Goal: Transaction & Acquisition: Purchase product/service

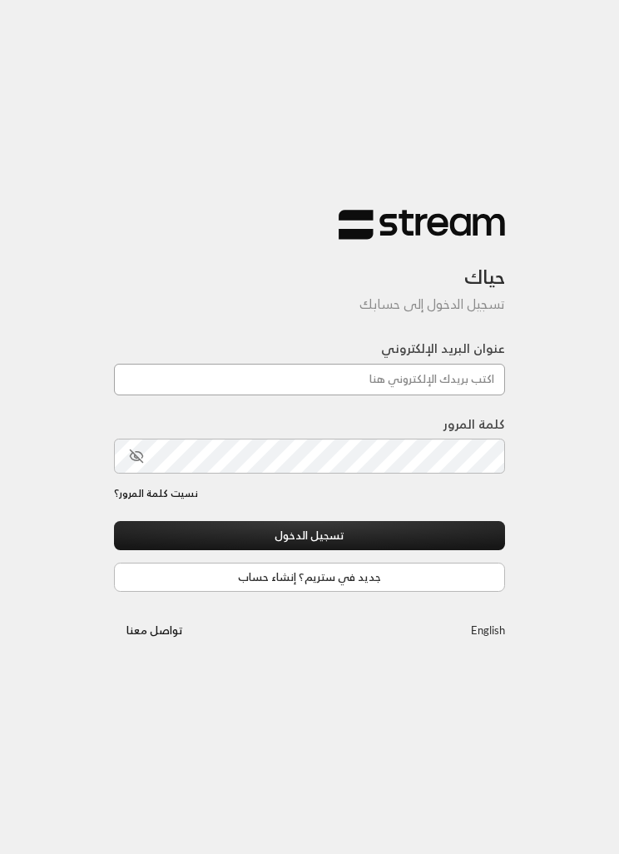
type input "[EMAIL_ADDRESS][DOMAIN_NAME]"
click at [310, 537] on button "تسجيل الدخول" at bounding box center [309, 535] width 391 height 29
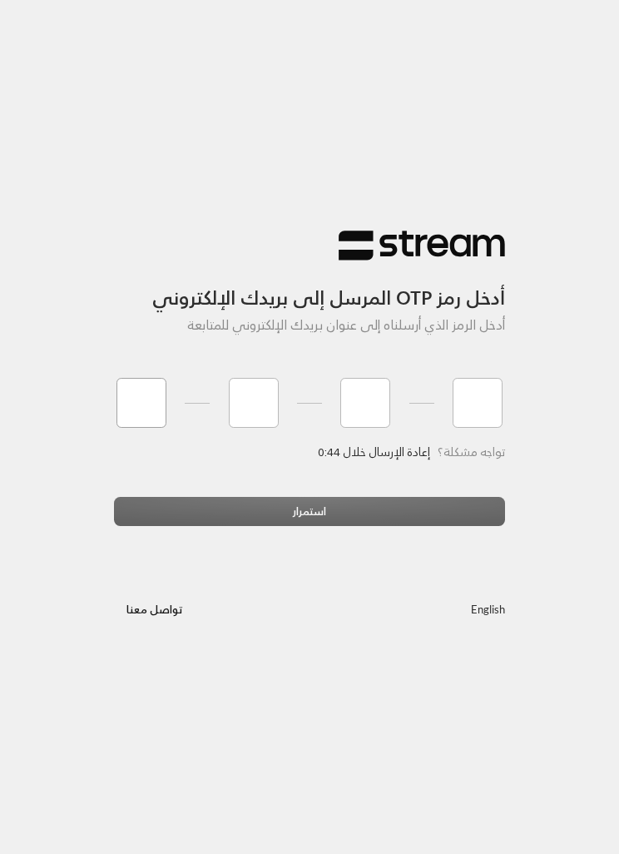
type input "8"
type input "1"
type input "3"
click at [370, 506] on div "استمرار" at bounding box center [309, 518] width 391 height 42
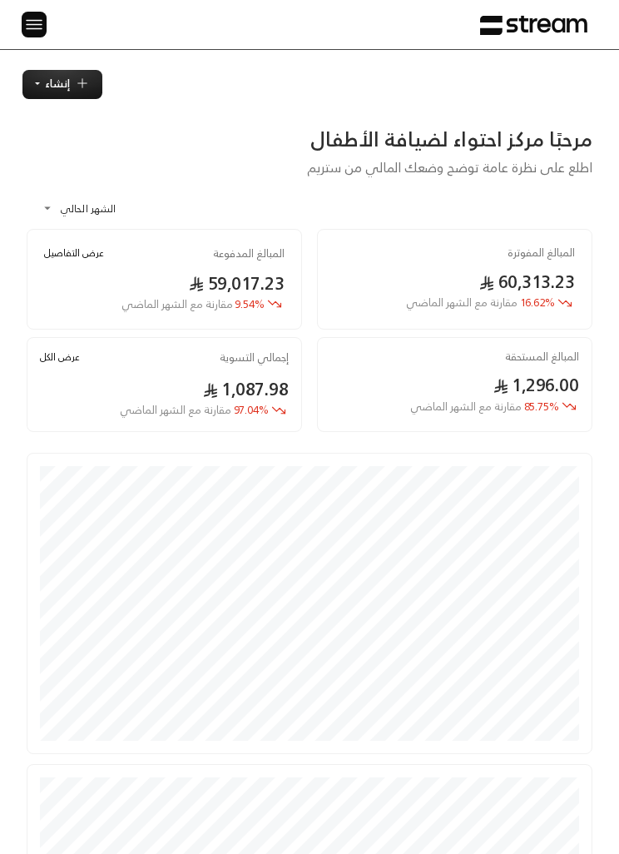
click at [40, 25] on img at bounding box center [34, 24] width 20 height 21
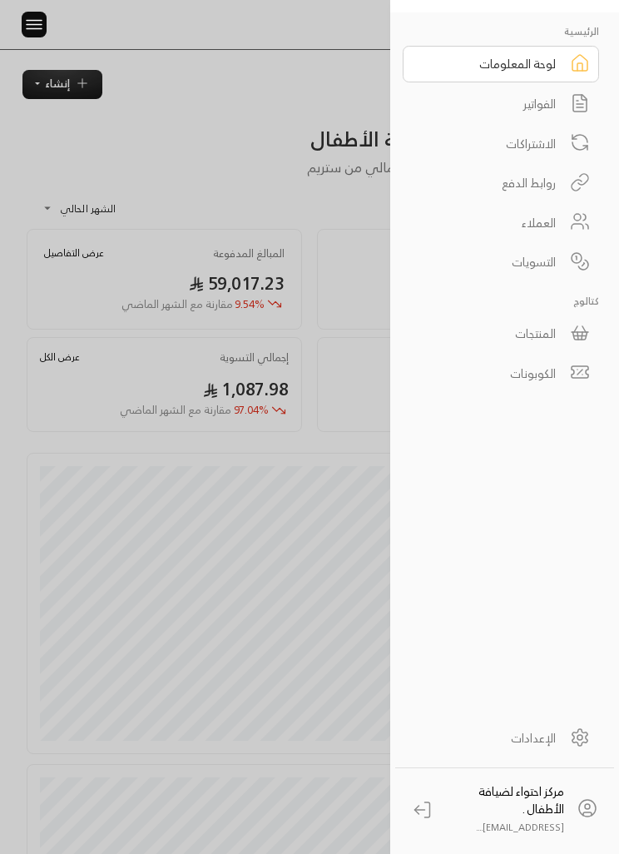
click at [565, 107] on link "الفواتير" at bounding box center [501, 104] width 196 height 37
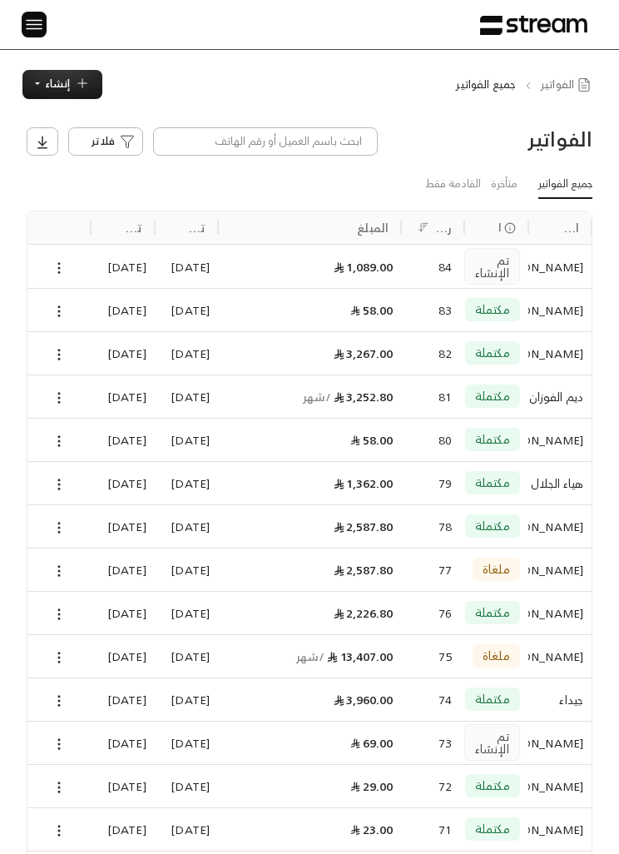
click at [62, 92] on span "إنشاء" at bounding box center [57, 83] width 25 height 19
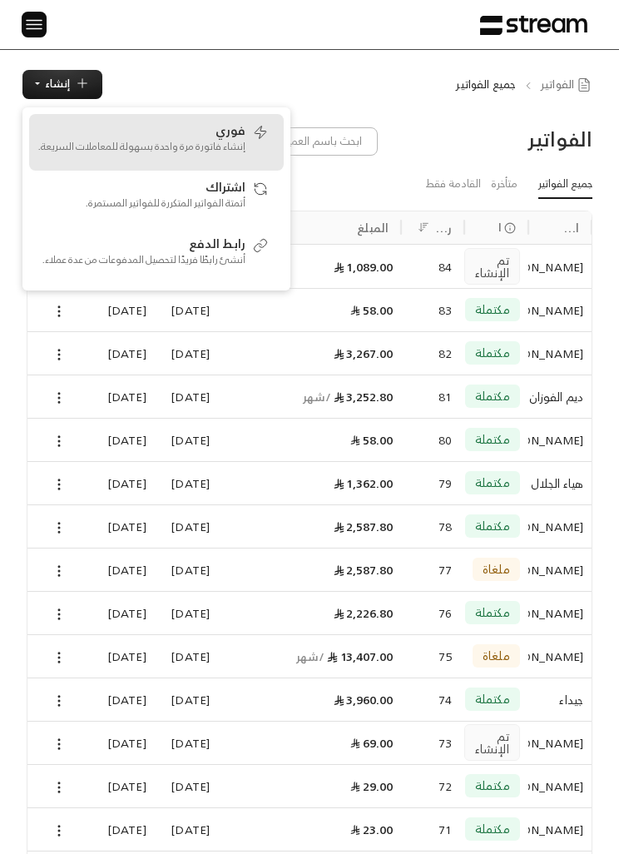
click at [227, 133] on span "فوري" at bounding box center [231, 129] width 30 height 15
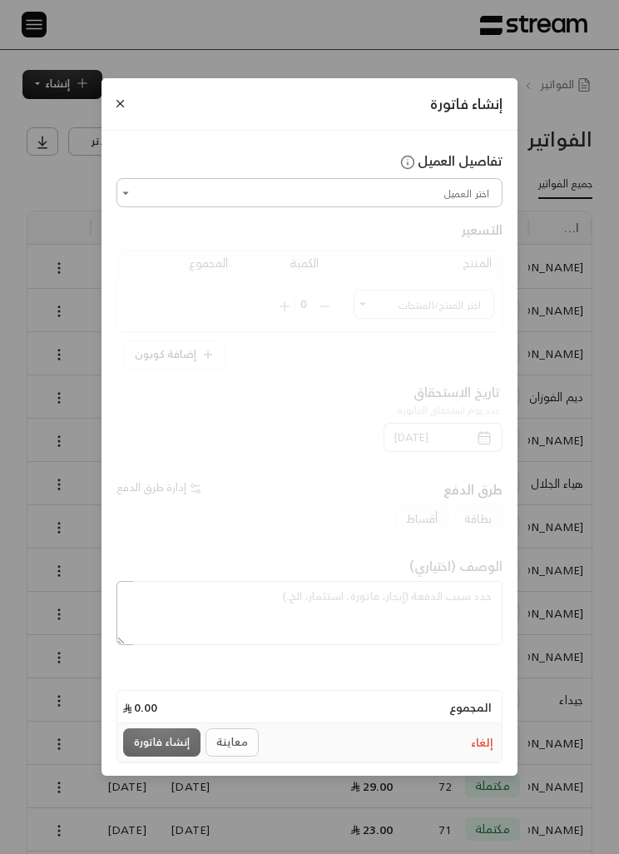
click at [369, 186] on input "اختر العميل" at bounding box center [309, 193] width 381 height 24
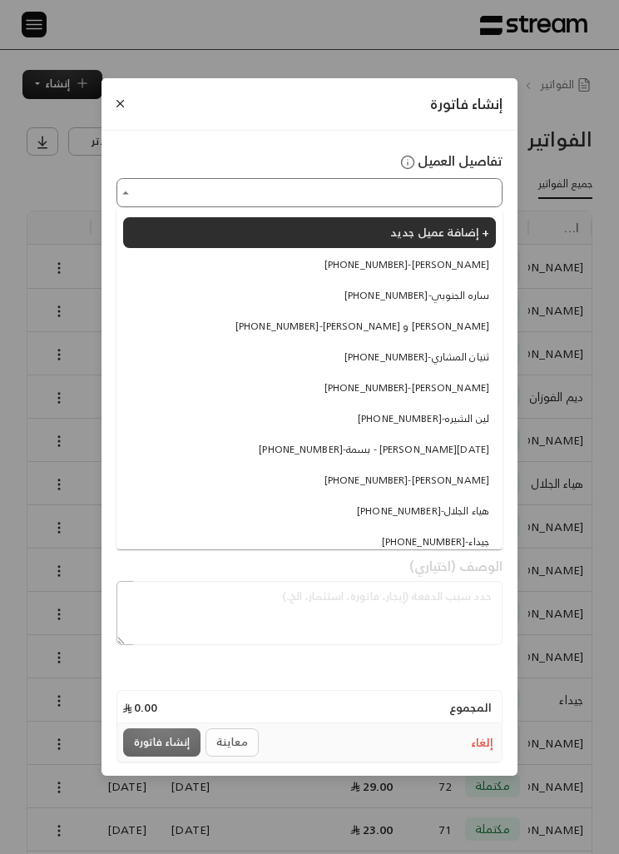
click at [462, 235] on span "إضافة عميل جديد +" at bounding box center [439, 231] width 99 height 21
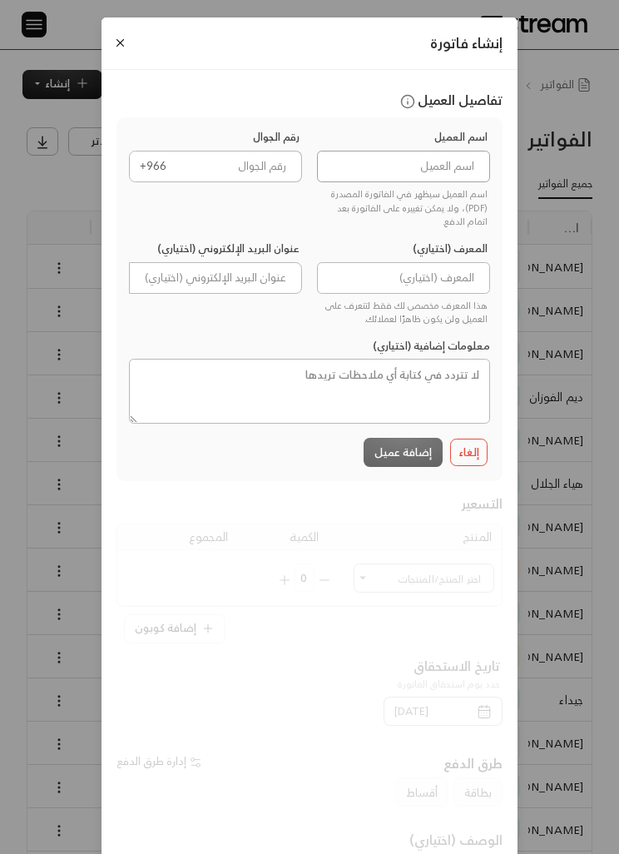
click at [444, 161] on input at bounding box center [403, 167] width 173 height 32
type input "زياد"
click at [271, 152] on input "tel" at bounding box center [239, 167] width 126 height 32
click at [270, 176] on input "tel" at bounding box center [239, 167] width 126 height 32
paste input "0548290109"
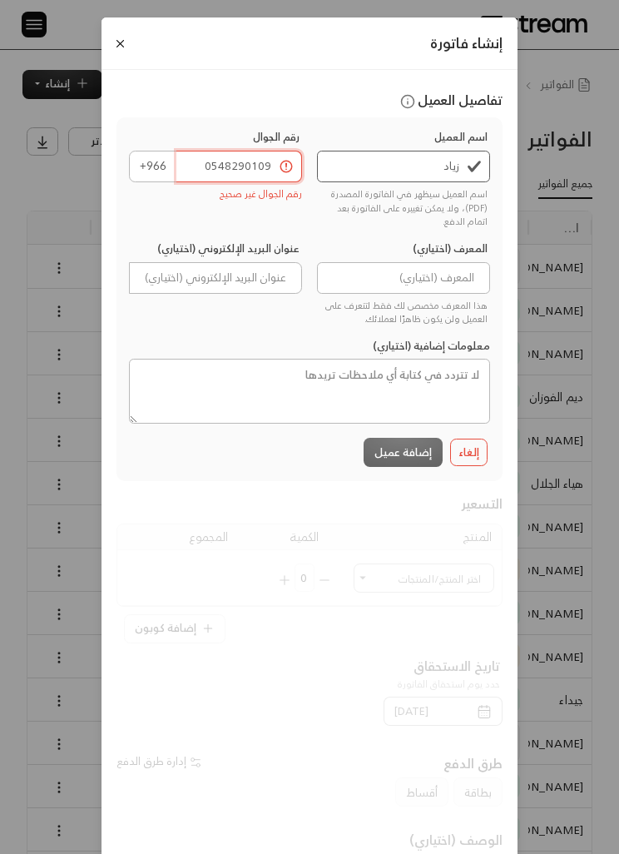
click at [211, 164] on input "0548290109" at bounding box center [239, 167] width 126 height 32
click at [215, 166] on input "0548290109" at bounding box center [239, 167] width 126 height 32
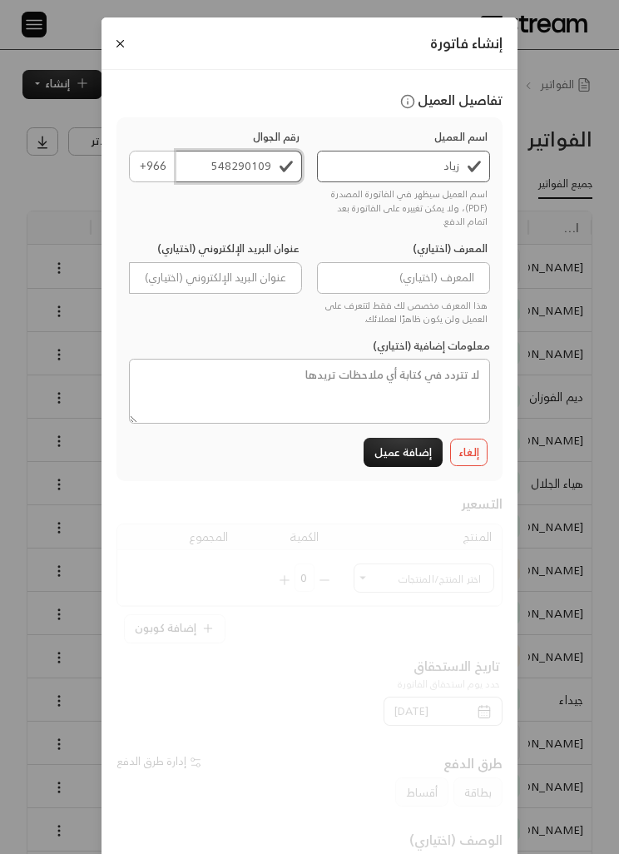
type input "548290109"
click at [387, 171] on input "زياد" at bounding box center [403, 167] width 173 height 32
type input "[PERSON_NAME]"
click at [411, 463] on button "إضافة عميل" at bounding box center [403, 452] width 79 height 29
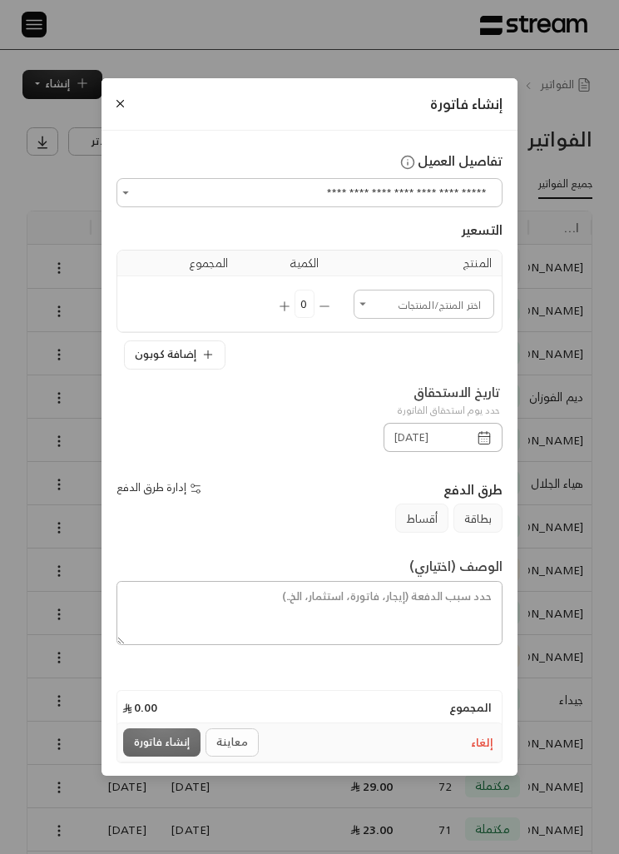
click at [448, 300] on input "اختر العميل" at bounding box center [424, 304] width 136 height 24
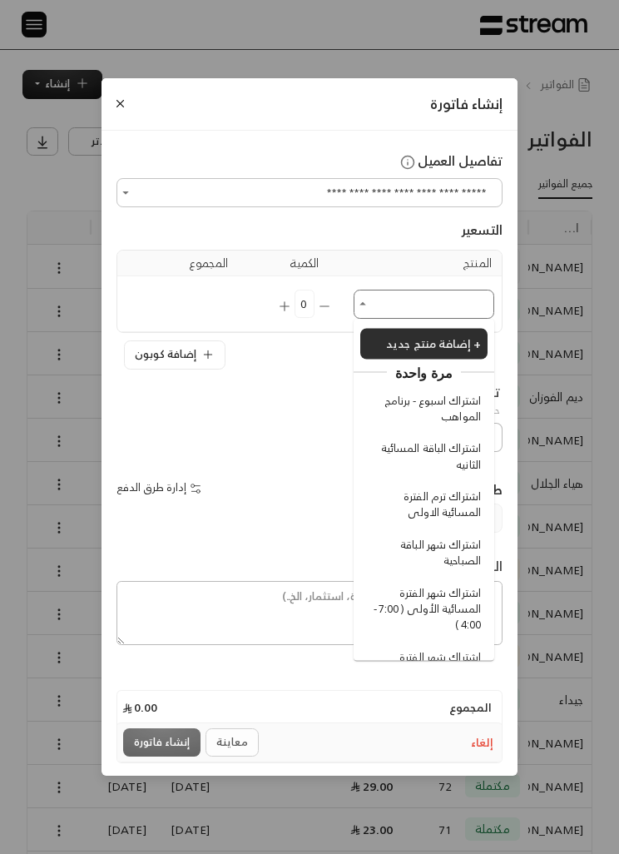
click at [460, 417] on span "اشتراك اسبوع - برنامج المواهب" at bounding box center [426, 408] width 109 height 32
type input "**********"
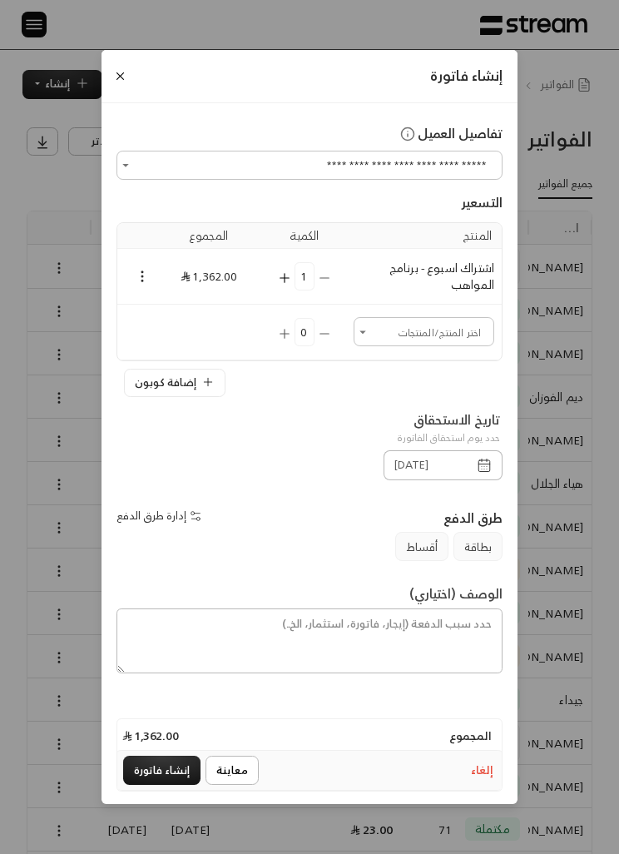
click at [278, 278] on icon "Selected Products" at bounding box center [284, 277] width 15 height 15
click at [317, 278] on icon "Selected Products" at bounding box center [324, 277] width 15 height 15
click at [409, 335] on input "اختر العميل" at bounding box center [424, 332] width 136 height 24
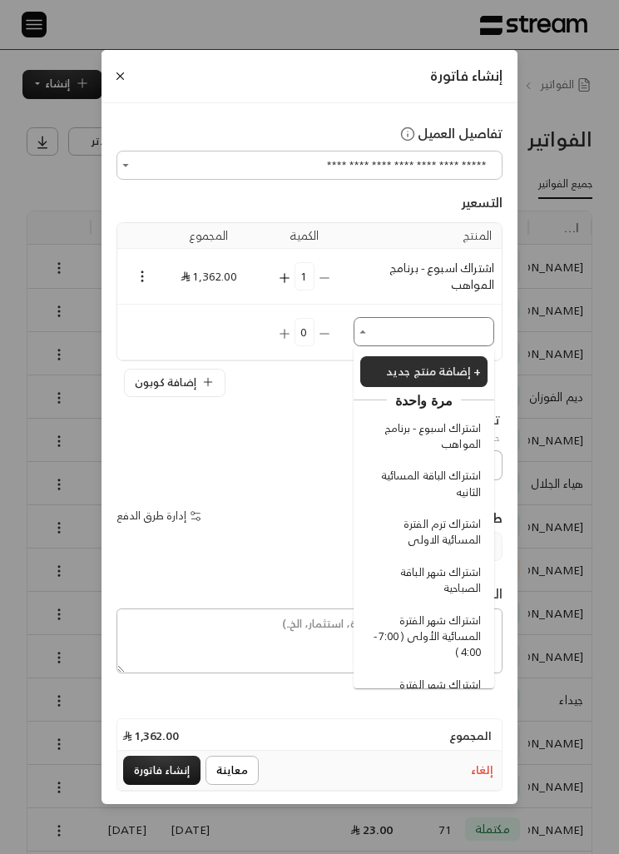
click at [462, 433] on span "اشتراك اسبوع - برنامج المواهب" at bounding box center [426, 436] width 109 height 32
type input "**********"
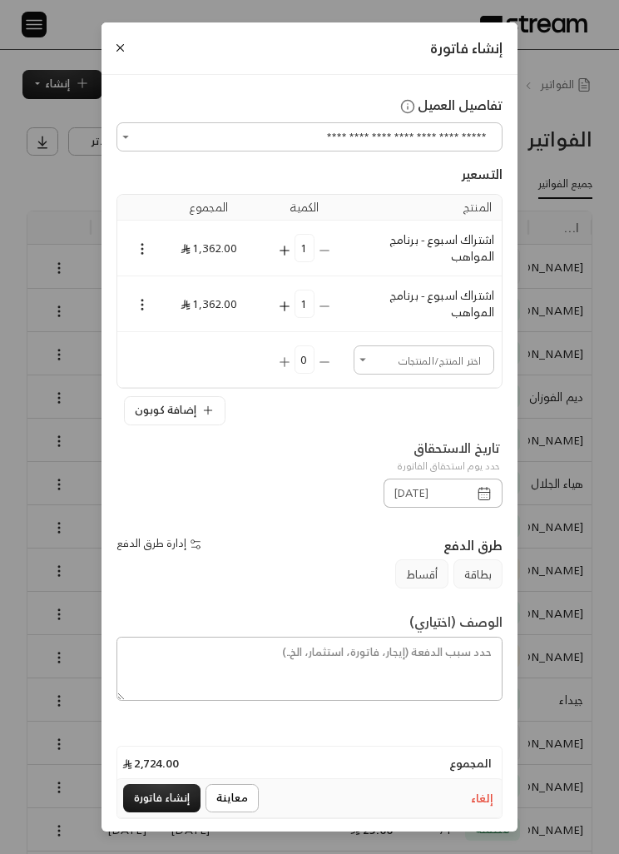
click at [121, 310] on td "Selected Products" at bounding box center [135, 304] width 37 height 56
click at [139, 287] on td "Selected Products" at bounding box center [135, 304] width 37 height 56
click at [143, 304] on icon "Selected Products" at bounding box center [142, 304] width 15 height 15
click at [193, 337] on li "إضافة كوبون" at bounding box center [179, 333] width 80 height 25
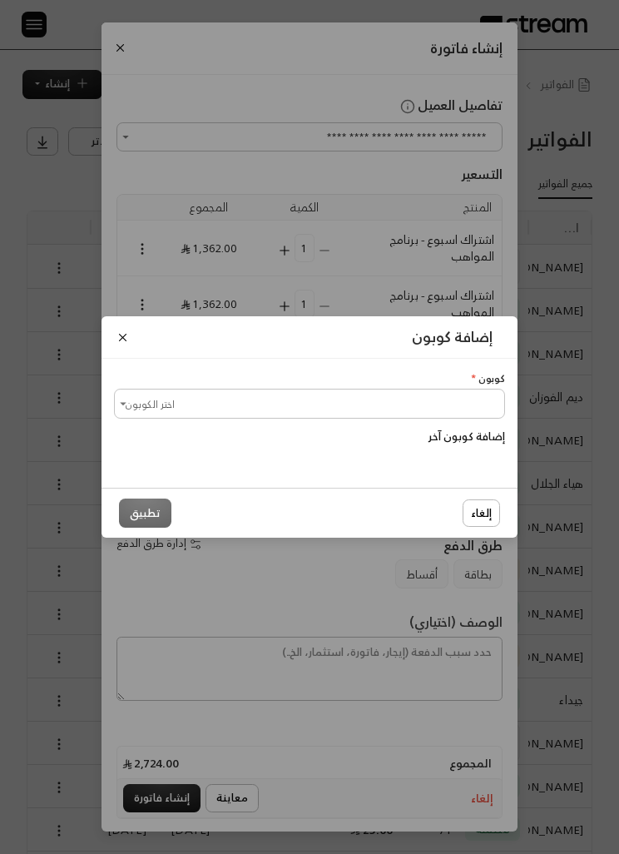
scroll to position [0, -1]
click at [399, 403] on input "اختر الكوبون" at bounding box center [309, 403] width 386 height 24
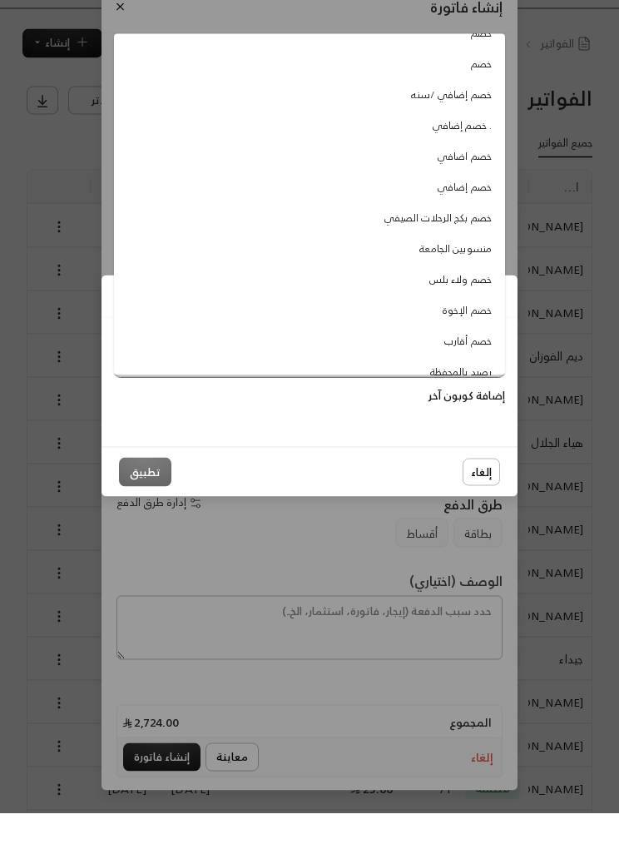
scroll to position [55, 0]
click at [478, 345] on span "خصم الإخوة" at bounding box center [467, 352] width 49 height 15
type input "**********"
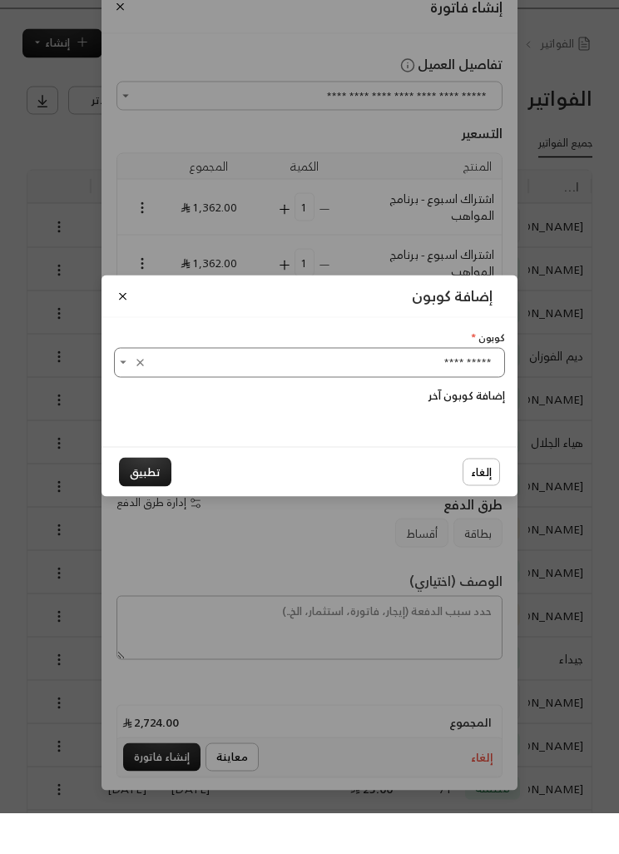
click at [166, 488] on div "إلغاء تطبيق" at bounding box center [310, 513] width 416 height 50
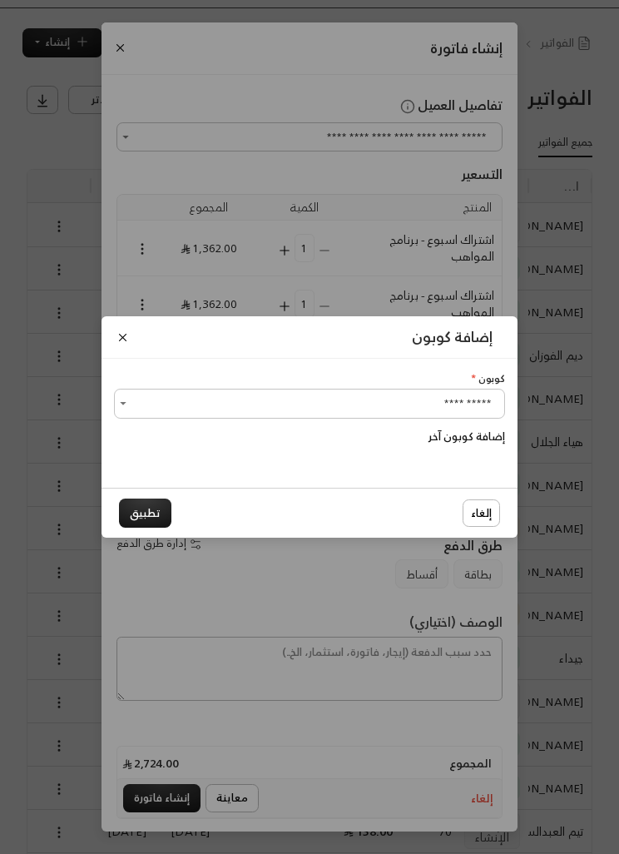
click at [159, 528] on button "تطبيق" at bounding box center [145, 512] width 52 height 29
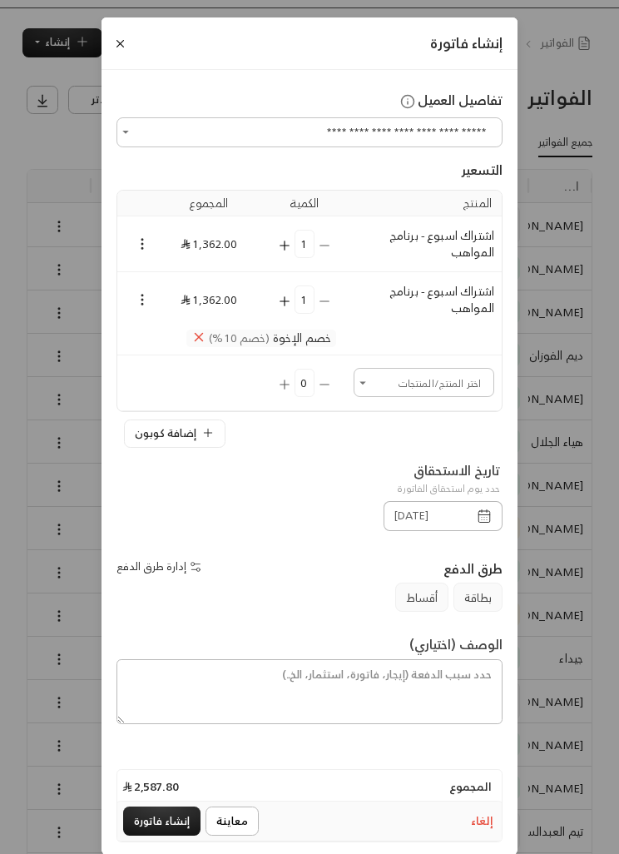
click at [196, 340] on icon "Selected Products" at bounding box center [199, 336] width 7 height 7
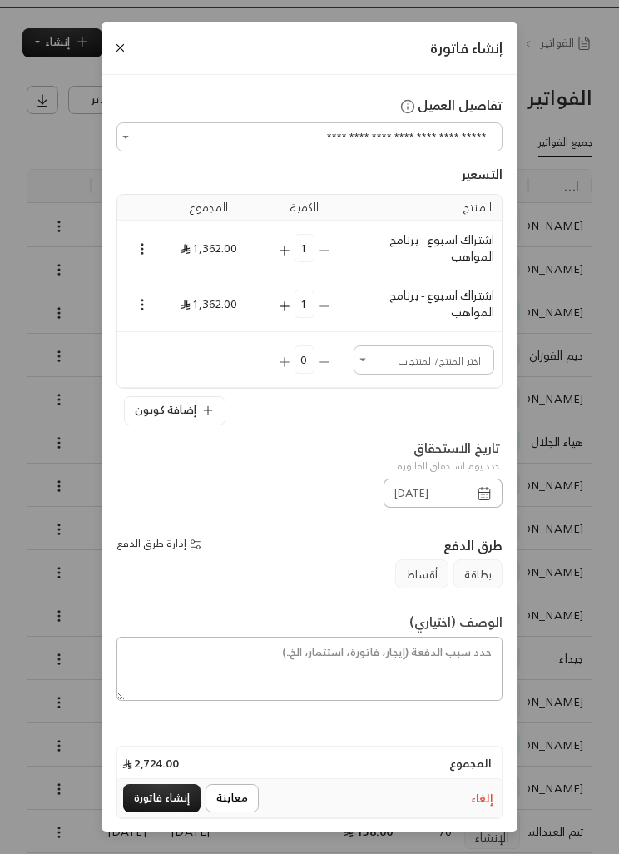
click at [139, 312] on icon "Selected Products" at bounding box center [142, 304] width 15 height 15
click at [161, 359] on li "إضافة كوبون" at bounding box center [179, 361] width 80 height 25
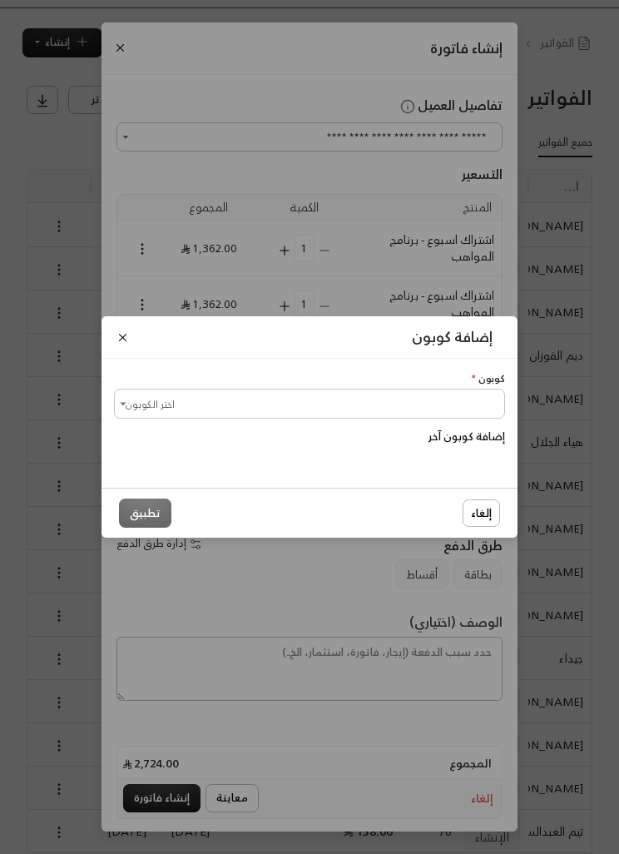
click at [155, 415] on input "اختر الكوبون" at bounding box center [309, 403] width 386 height 24
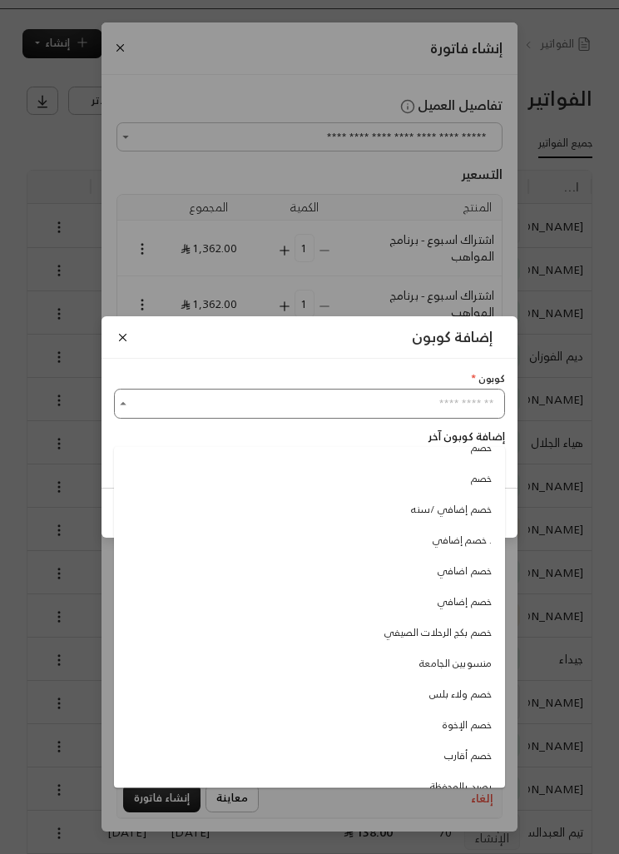
scroll to position [55, 0]
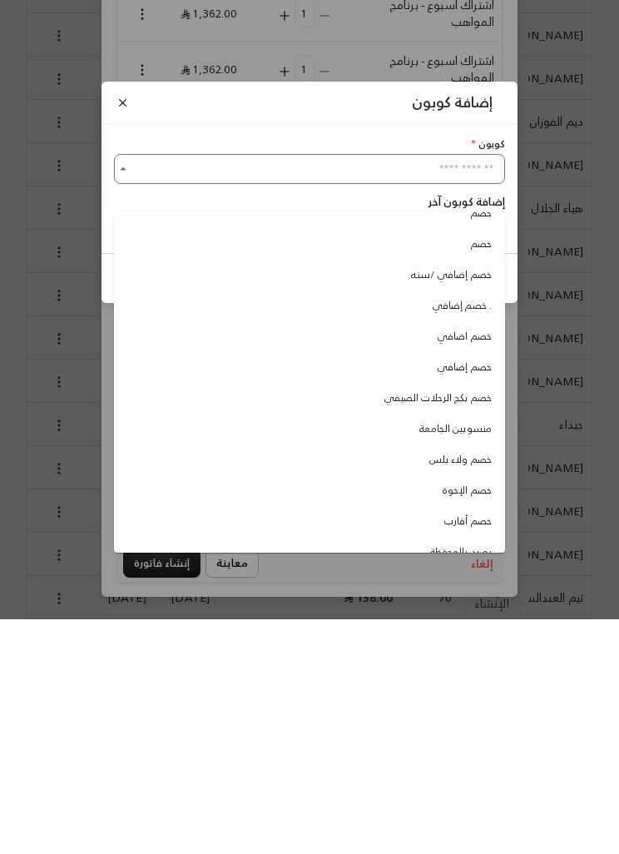
click at [461, 717] on span "خصم الإخوة" at bounding box center [467, 724] width 49 height 15
type input "**********"
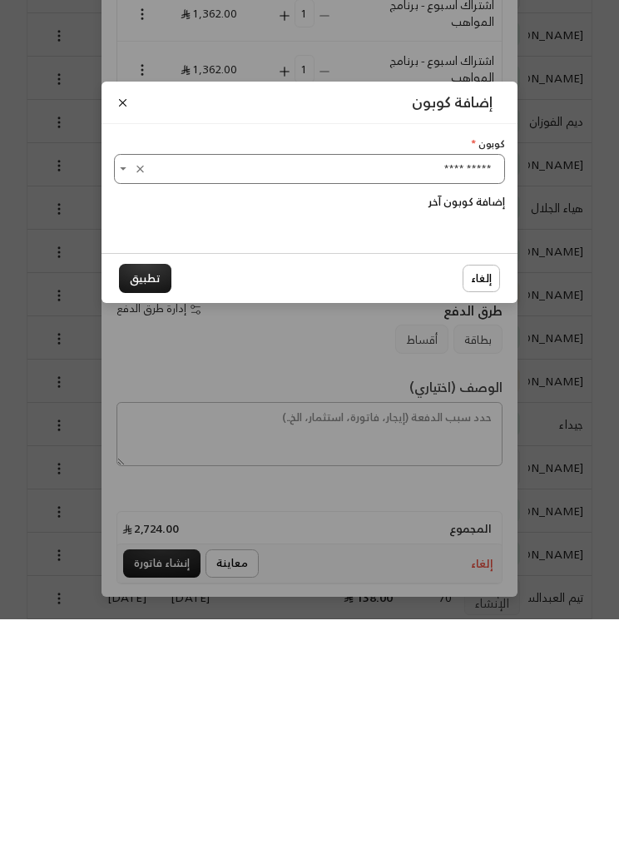
click at [139, 498] on button "تطبيق" at bounding box center [145, 512] width 52 height 29
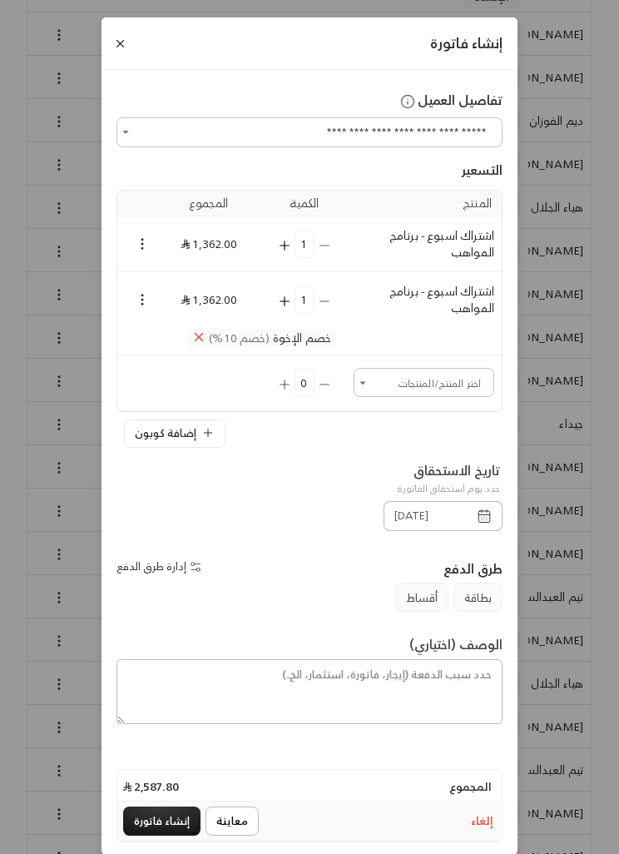
click at [487, 519] on icon "button" at bounding box center [487, 519] width 0 height 0
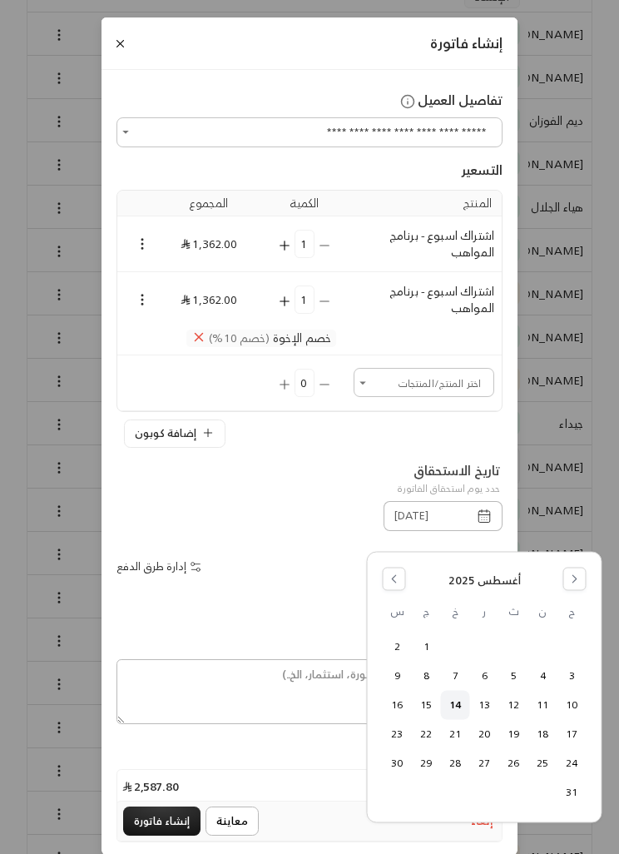
click at [568, 735] on button "17" at bounding box center [571, 733] width 27 height 27
type input "[DATE]"
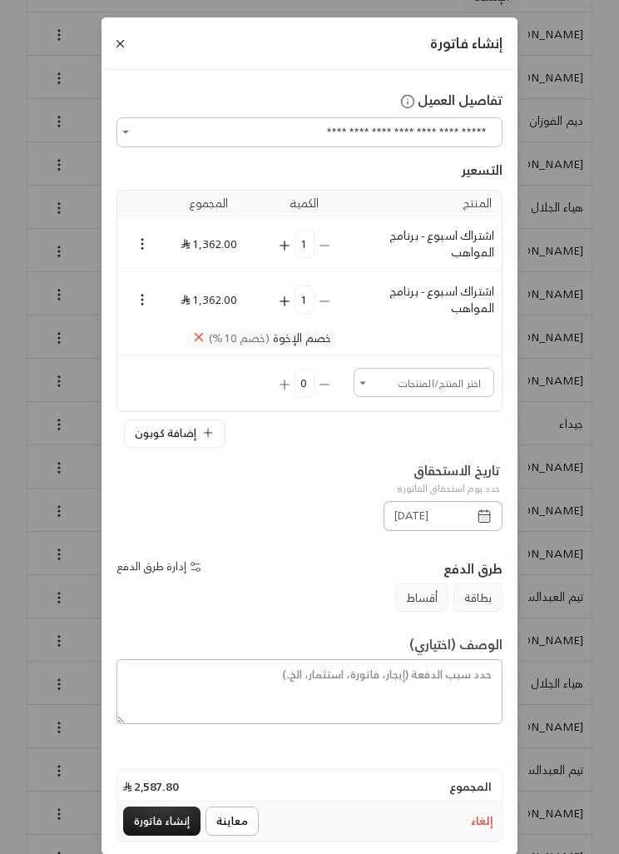
click at [181, 835] on button "إنشاء فاتورة" at bounding box center [161, 820] width 77 height 29
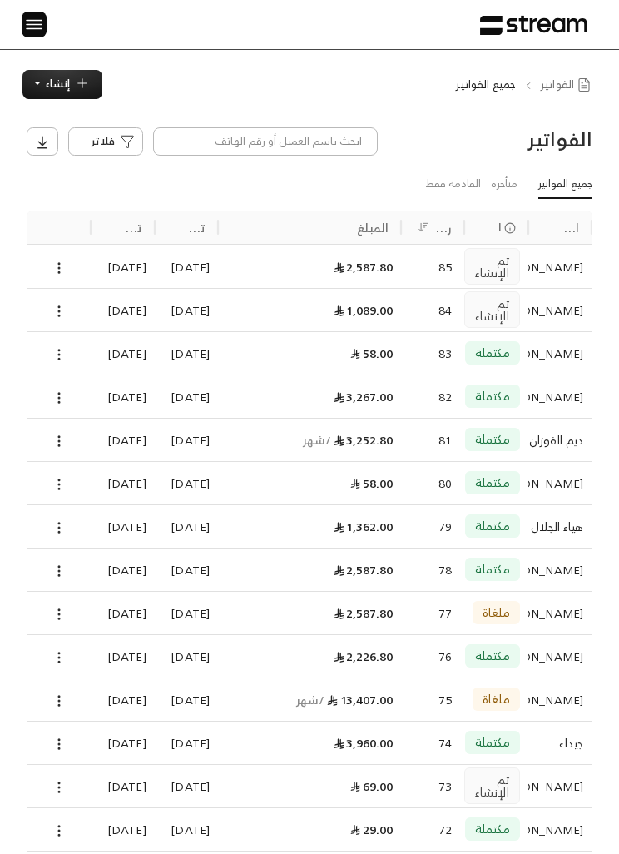
click at [46, 268] on div at bounding box center [59, 266] width 47 height 42
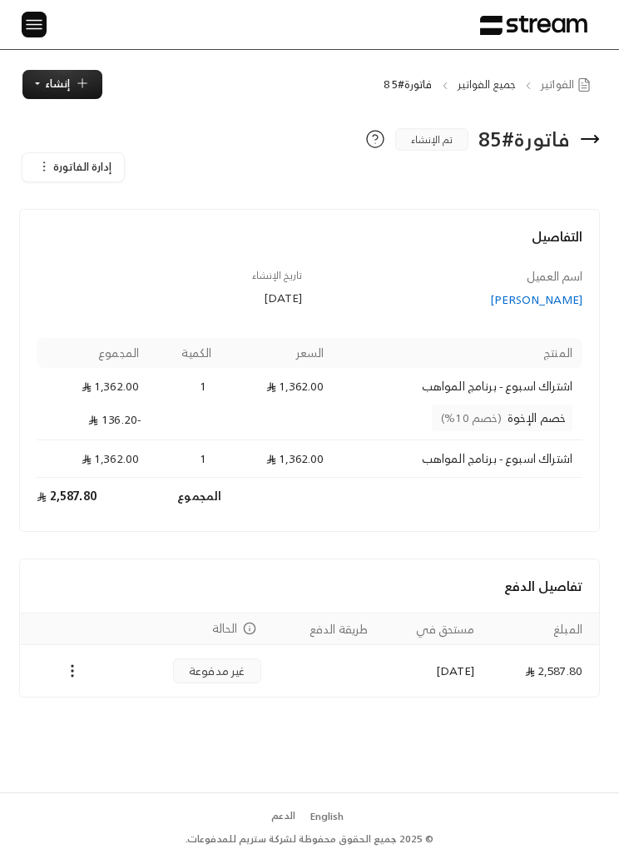
click at [29, 30] on img at bounding box center [34, 24] width 20 height 21
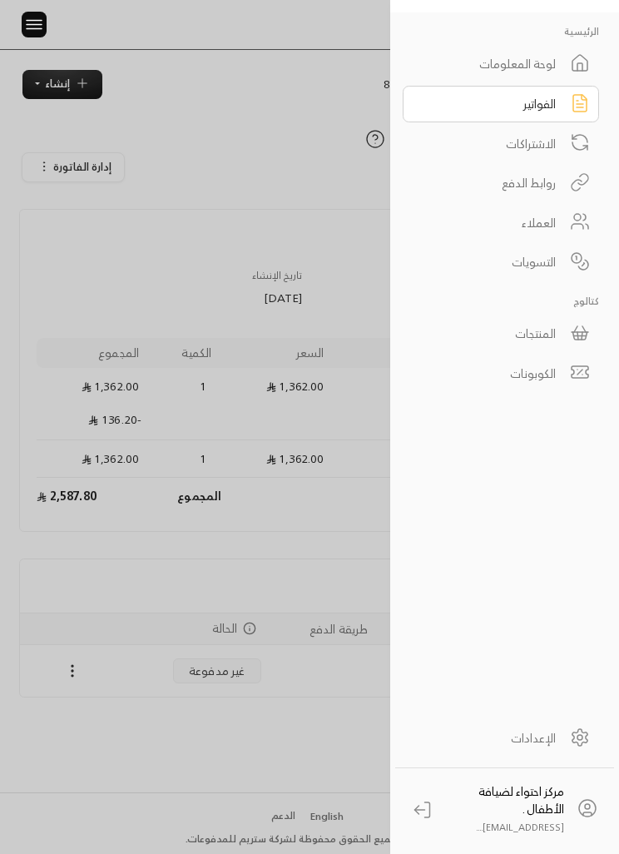
click at [556, 224] on link "العملاء" at bounding box center [501, 222] width 196 height 37
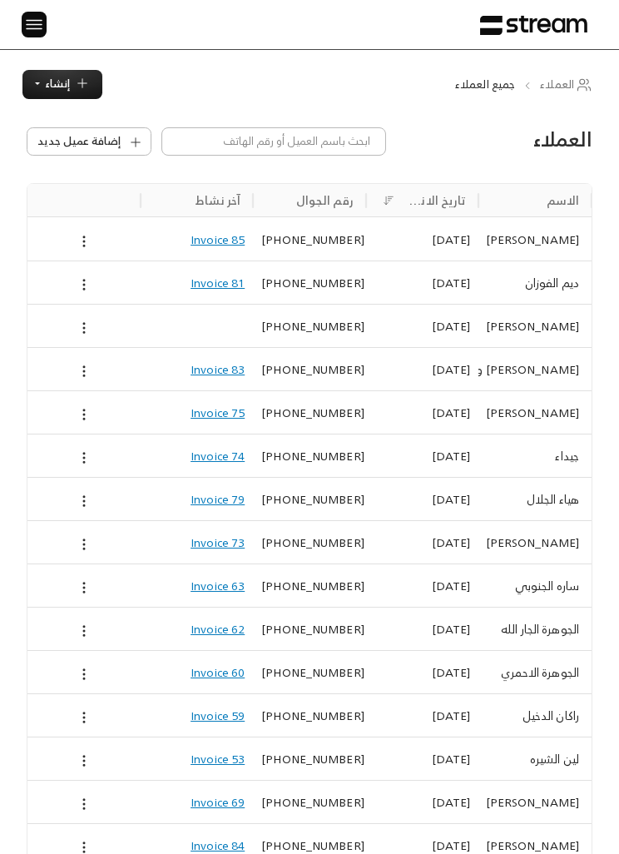
click at [80, 230] on button at bounding box center [84, 240] width 15 height 21
click at [107, 260] on li "تعديل" at bounding box center [106, 269] width 50 height 25
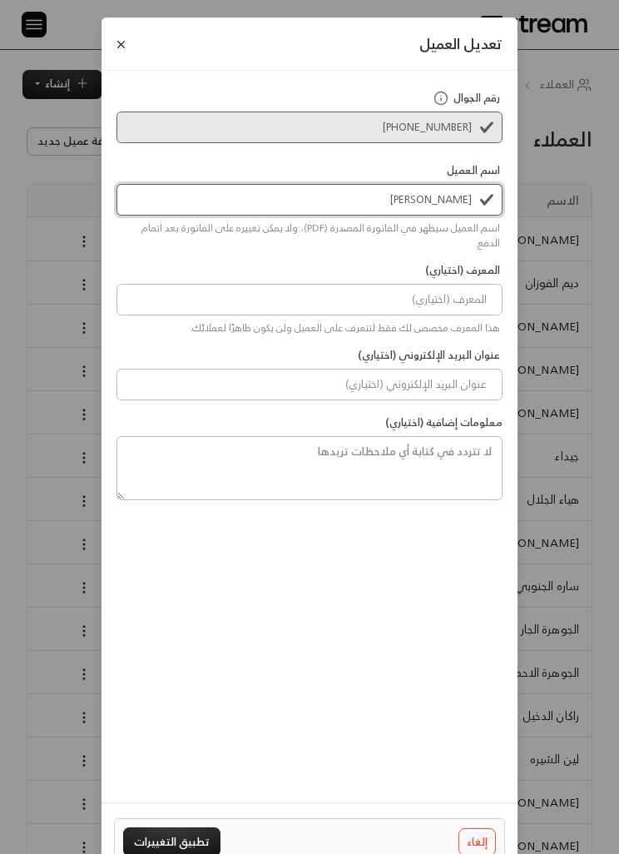
click at [462, 206] on input "[PERSON_NAME]" at bounding box center [309, 200] width 386 height 32
click at [411, 547] on div "رقم الجوال [PHONE_NUMBER] اسم العميل [PERSON_NAME] و [PERSON_NAME] اسم العميل س…" at bounding box center [310, 430] width 416 height 719
click at [193, 853] on button "تطبيق التغييرات" at bounding box center [171, 841] width 97 height 29
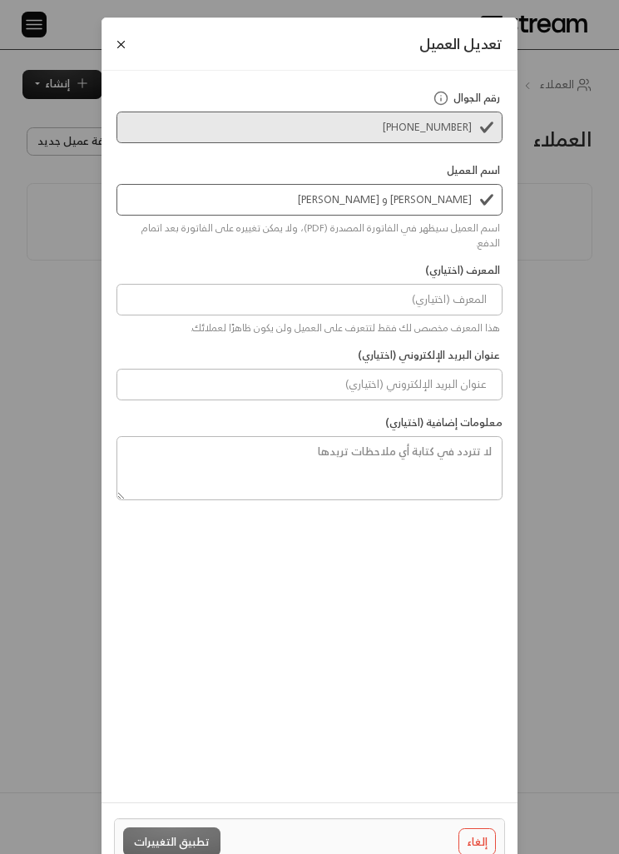
type input "[PERSON_NAME]"
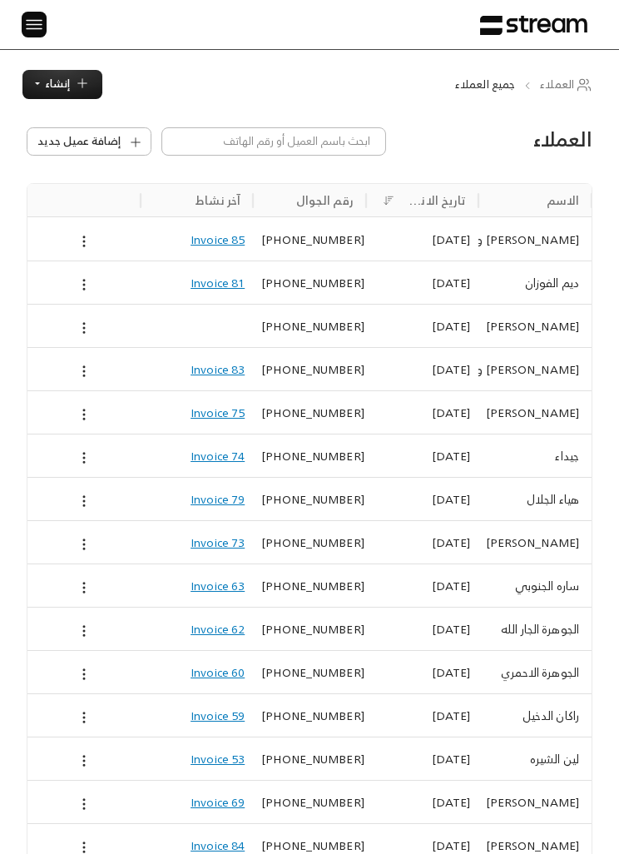
click at [67, 86] on span "إنشاء" at bounding box center [57, 83] width 25 height 19
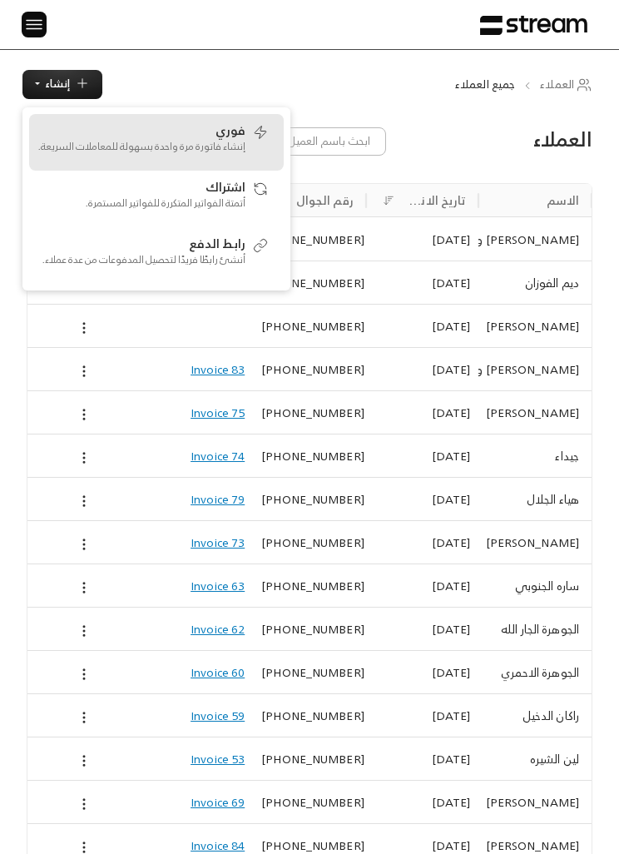
click at [214, 145] on p "إنشاء فاتورة مرة واحدة بسهولة للمعاملات السريعة." at bounding box center [141, 146] width 208 height 15
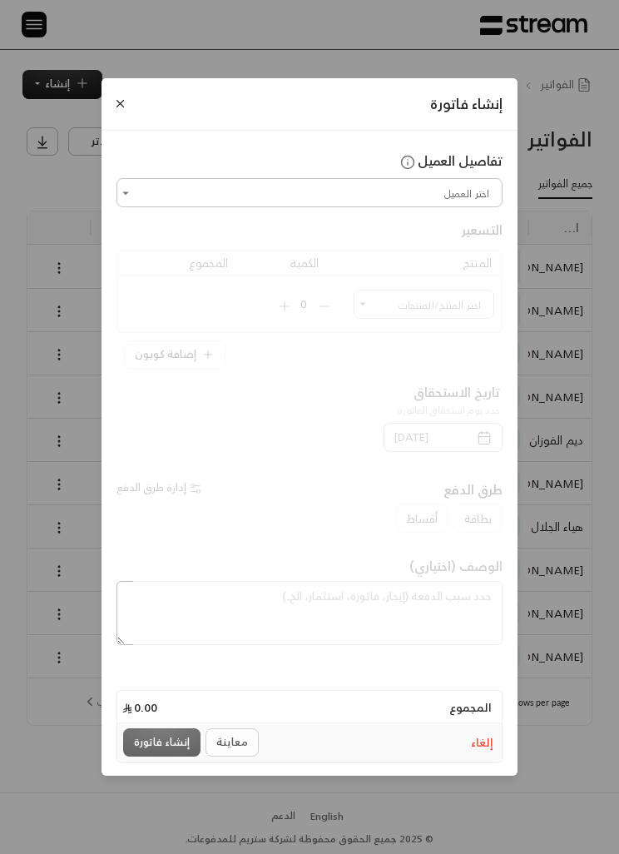
click at [451, 205] on input "اختر العميل" at bounding box center [309, 193] width 381 height 24
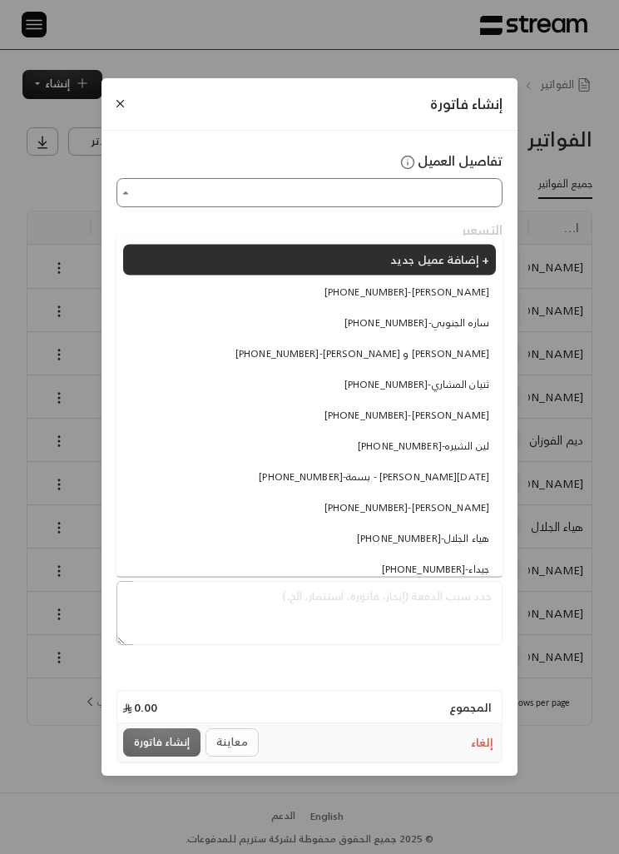
click at [463, 355] on span "[PHONE_NUMBER] - [PERSON_NAME] و [PERSON_NAME]" at bounding box center [362, 352] width 254 height 15
type input "**********"
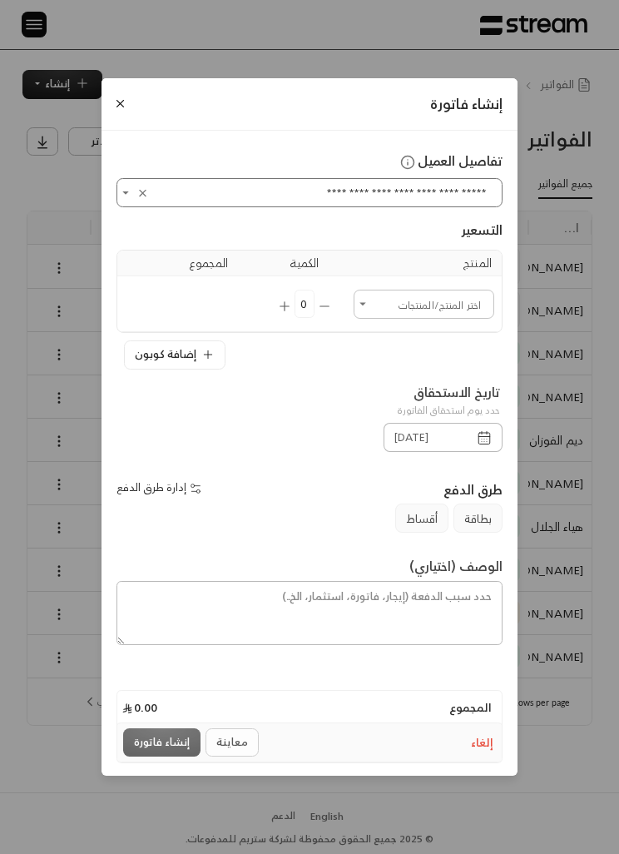
click at [426, 316] on input "اختر العميل" at bounding box center [424, 304] width 136 height 24
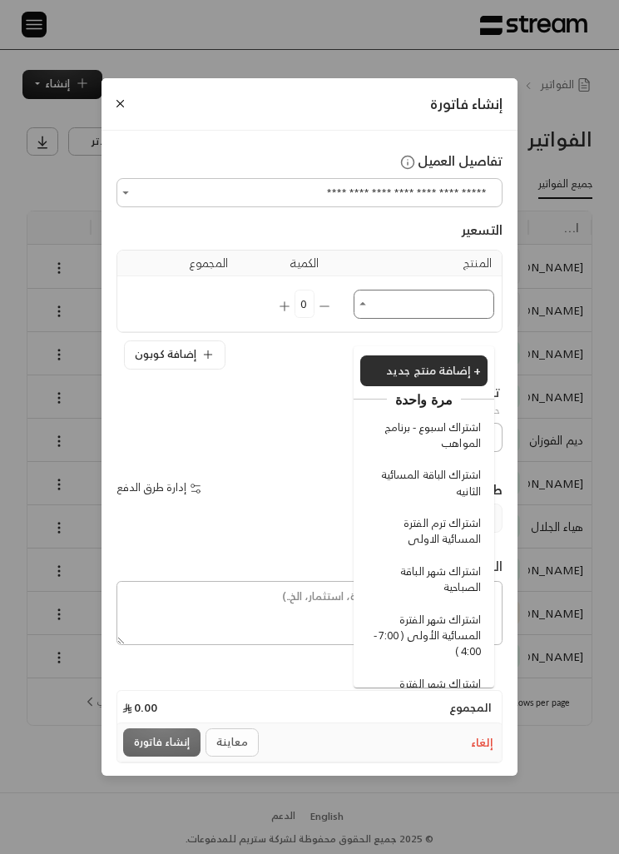
click at [456, 438] on span "اشتراك اسبوع - برنامج المواهب" at bounding box center [426, 435] width 109 height 32
type input "**********"
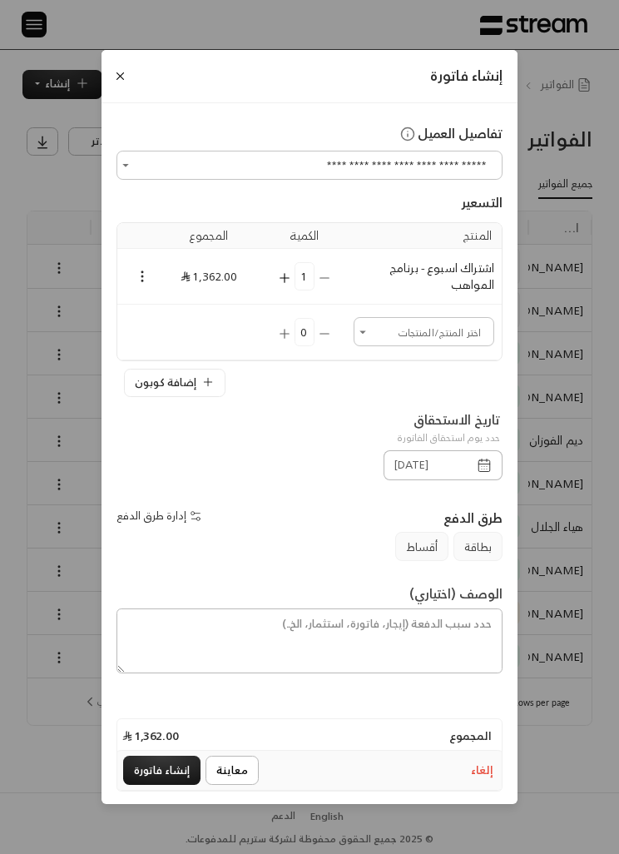
click at [364, 339] on icon "Open" at bounding box center [362, 332] width 15 height 15
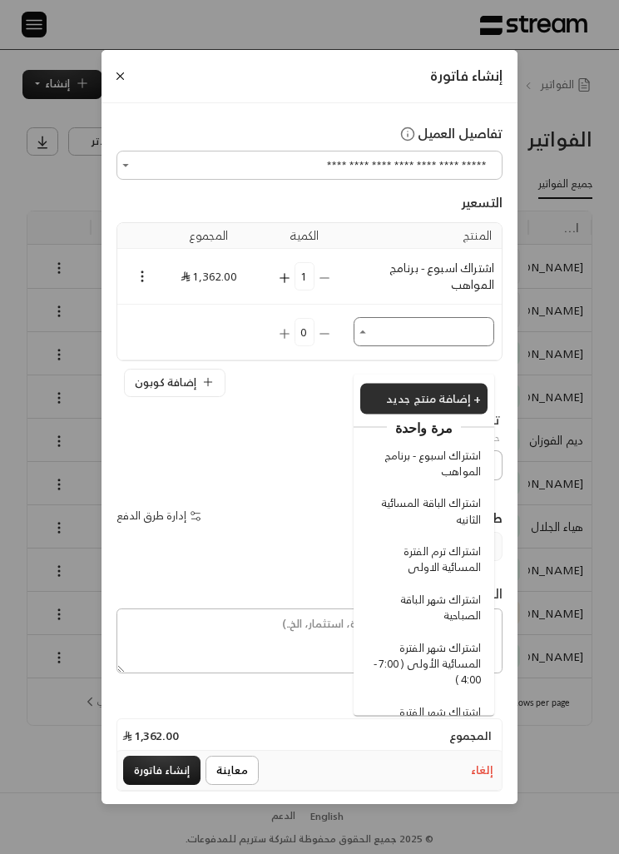
click at [463, 465] on span "اشتراك اسبوع - برنامج المواهب" at bounding box center [426, 463] width 109 height 32
type input "**********"
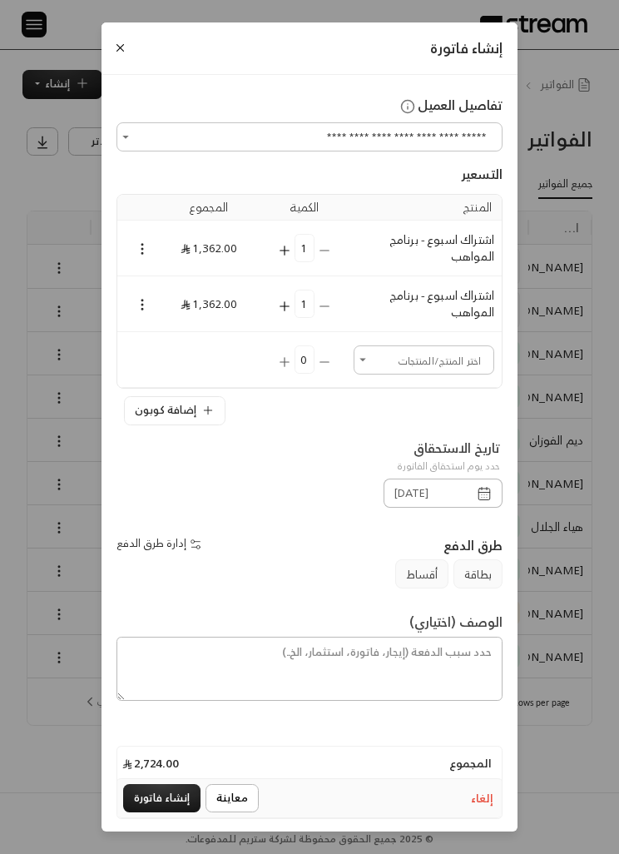
click at [140, 312] on icon "Selected Products" at bounding box center [142, 304] width 15 height 15
click at [185, 359] on li "إضافة كوبون" at bounding box center [179, 361] width 80 height 25
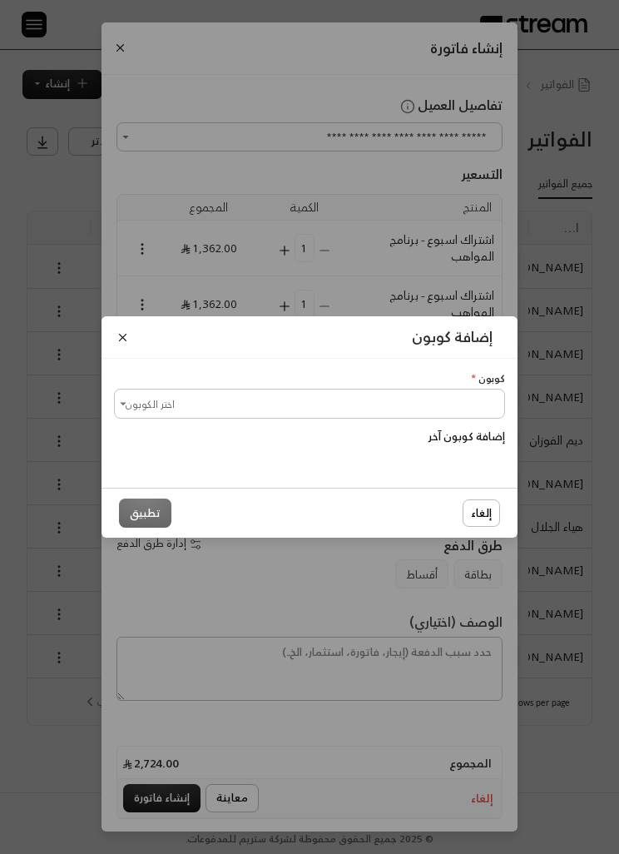
scroll to position [0, -1]
click at [453, 415] on input "اختر الكوبون" at bounding box center [309, 403] width 386 height 24
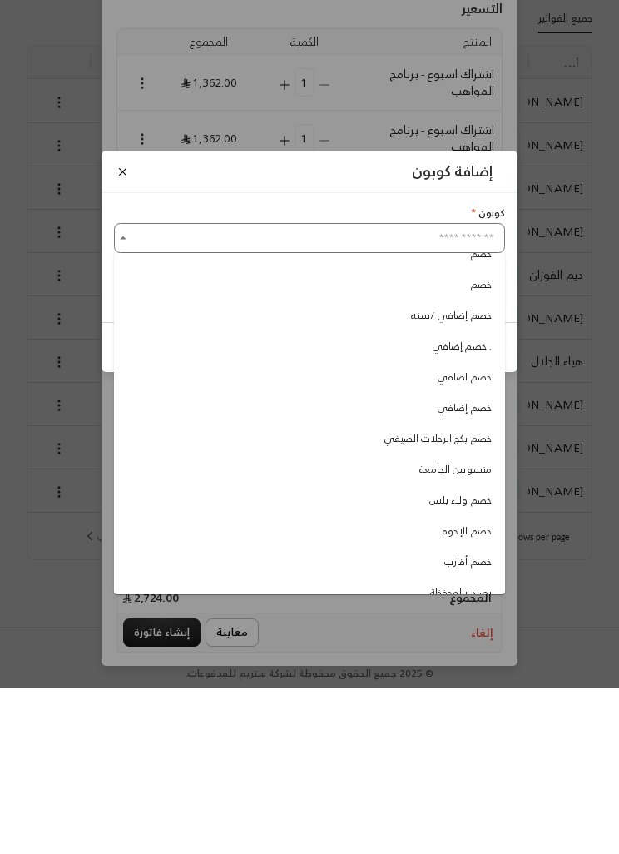
scroll to position [55, 0]
click at [469, 690] on span "خصم الإخوة" at bounding box center [467, 697] width 49 height 15
type input "**********"
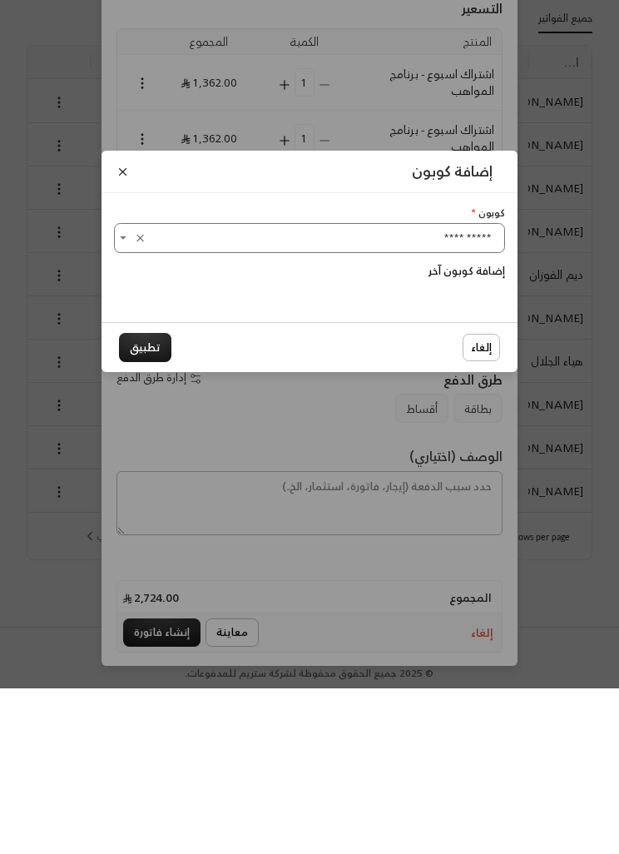
click at [150, 498] on button "تطبيق" at bounding box center [145, 512] width 52 height 29
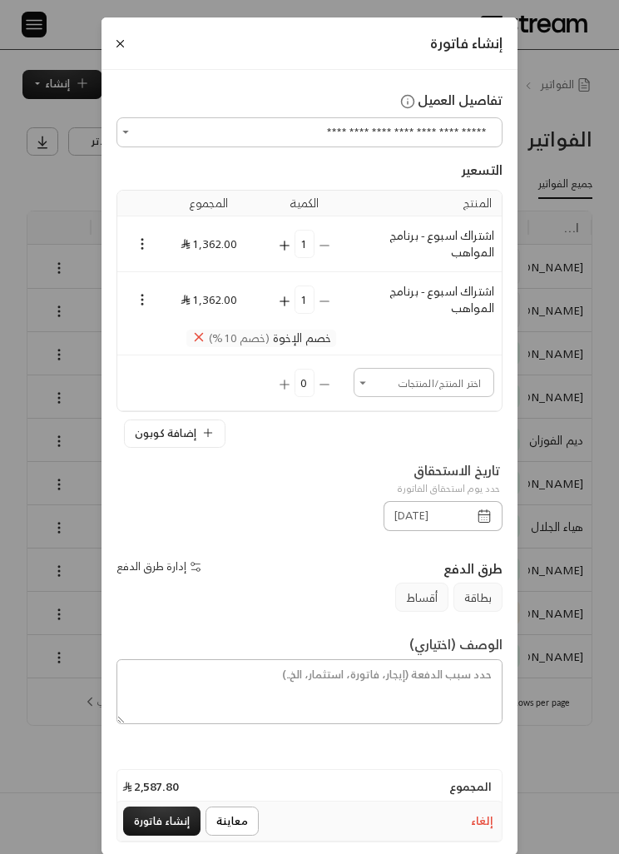
click at [173, 835] on button "إنشاء فاتورة" at bounding box center [161, 820] width 77 height 29
